Goal: Obtain resource: Download file/media

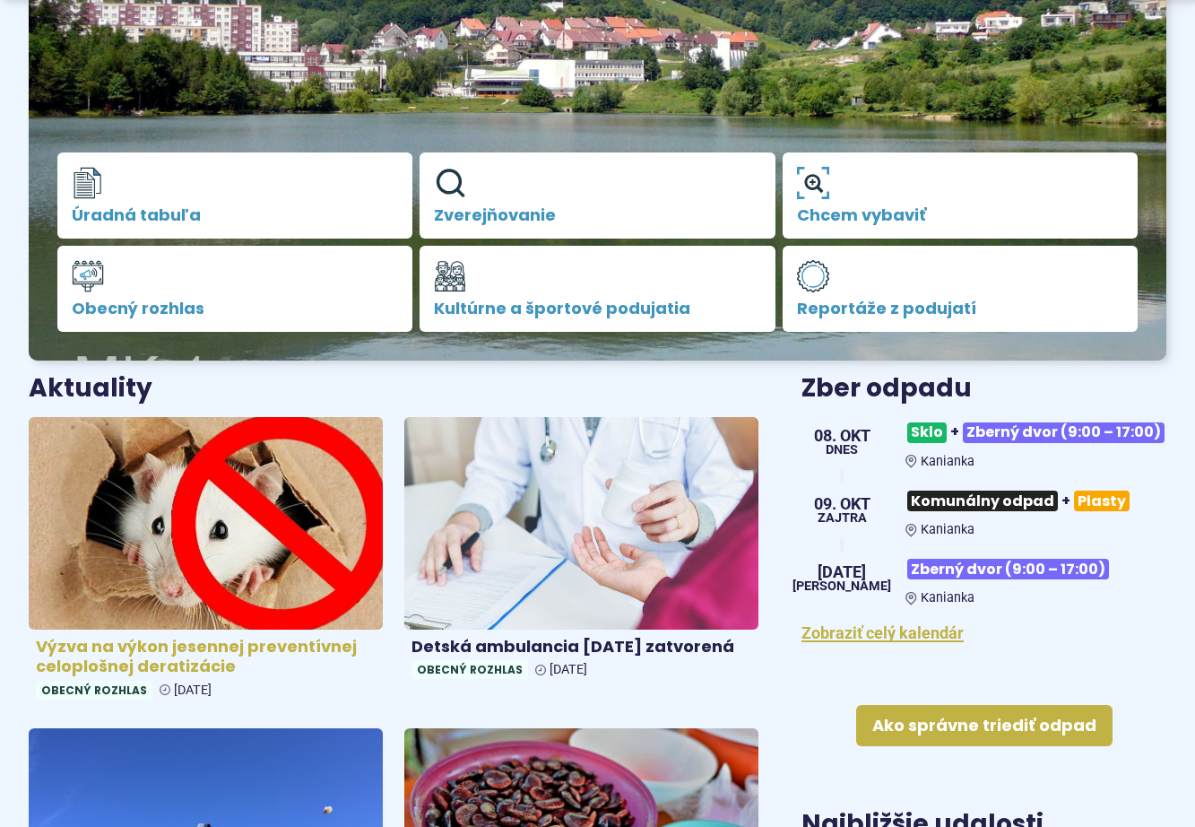
scroll to position [359, 0]
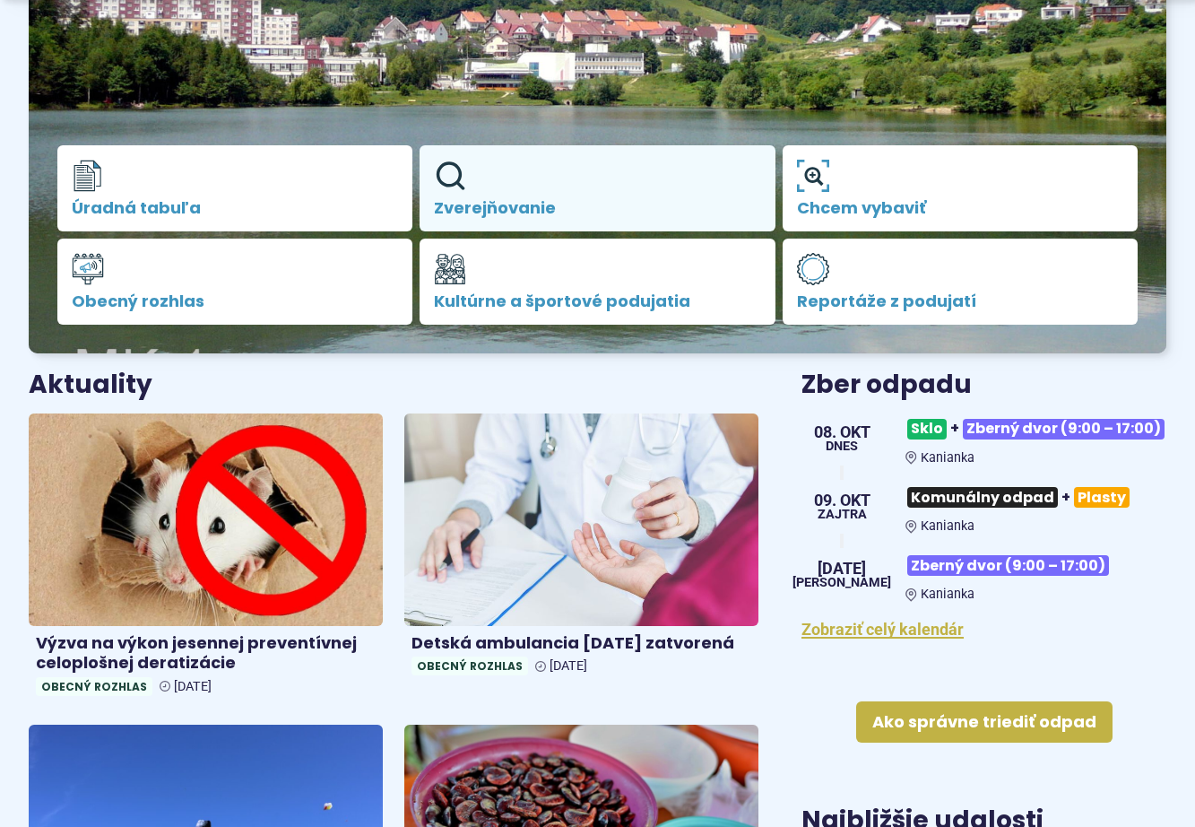
click at [486, 186] on link "Zverejňovanie" at bounding box center [597, 188] width 355 height 86
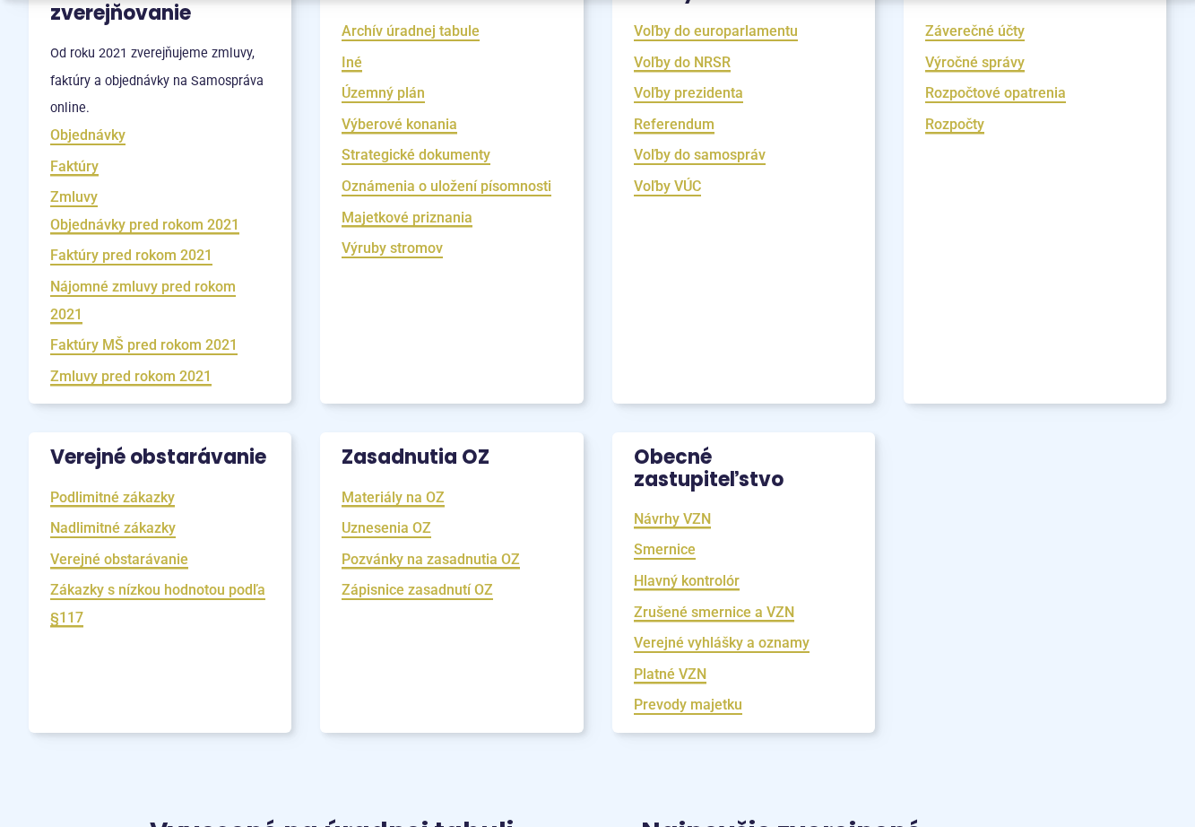
scroll to position [448, 0]
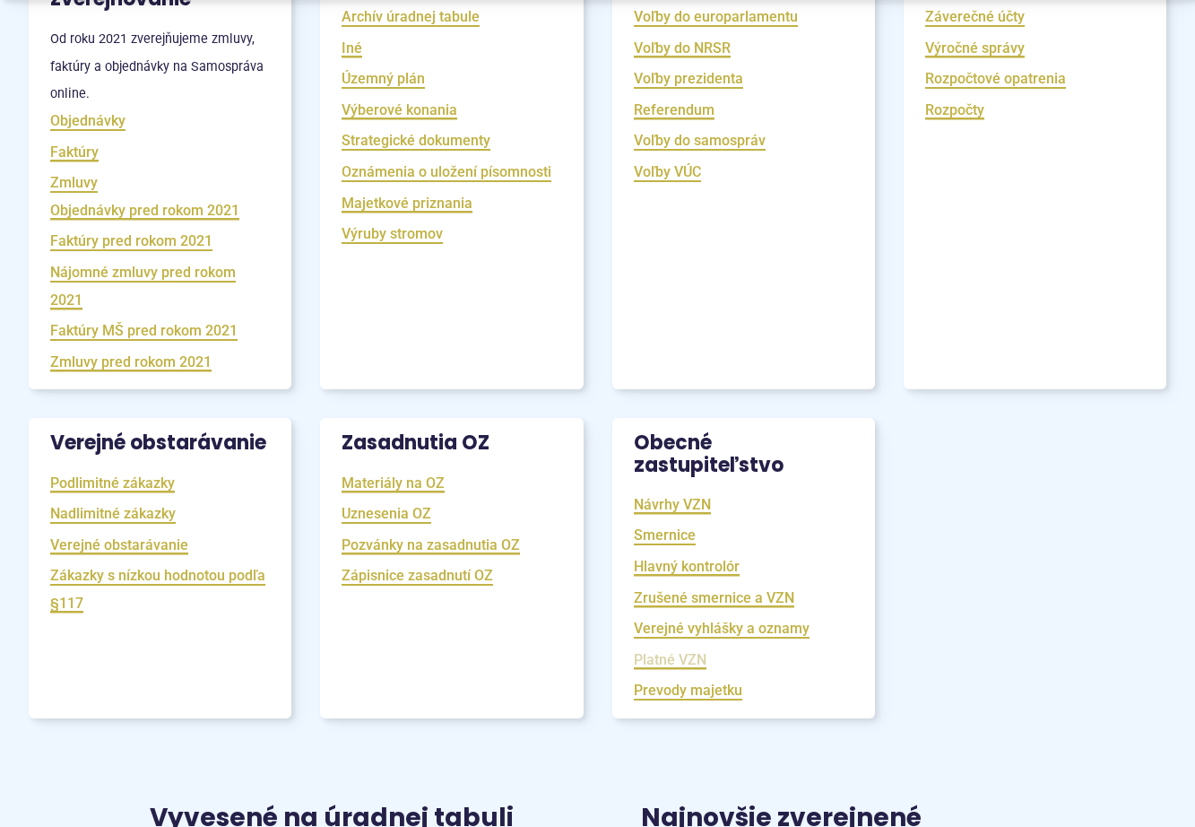
click at [650, 664] on link "Platné VZN" at bounding box center [670, 659] width 73 height 21
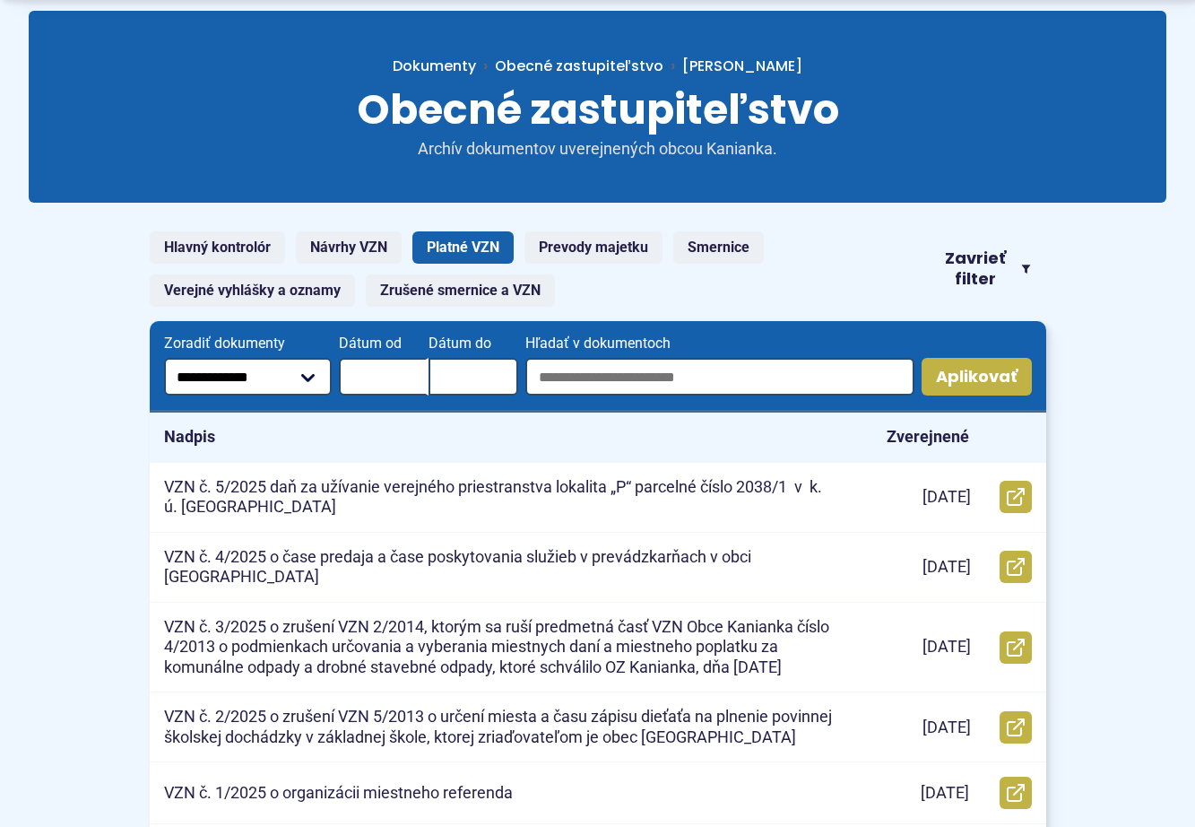
scroll to position [179, 0]
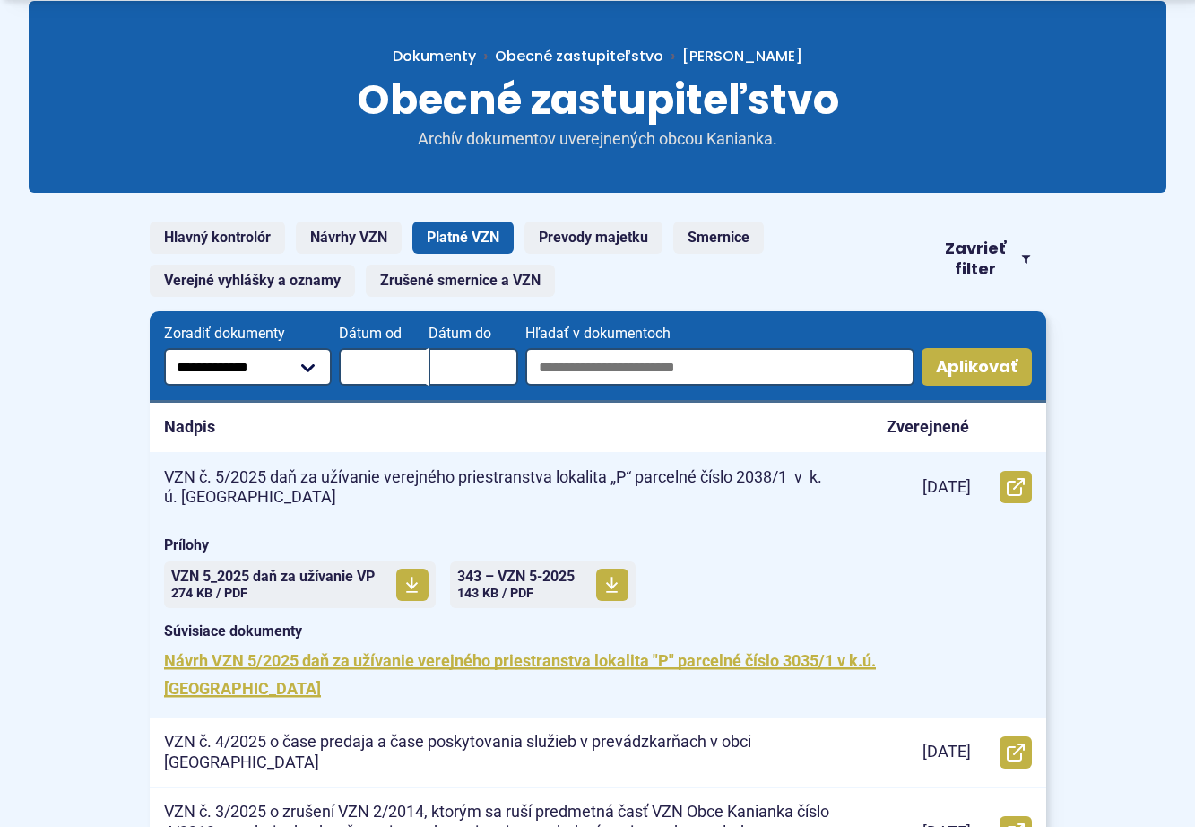
click at [386, 483] on p "VZN č. 5/2025 daň za užívanie verejného priestranstva lokalita „P“ parcelné čís…" at bounding box center [500, 487] width 672 height 40
click at [412, 585] on use at bounding box center [412, 584] width 12 height 16
